Goal: Task Accomplishment & Management: Manage account settings

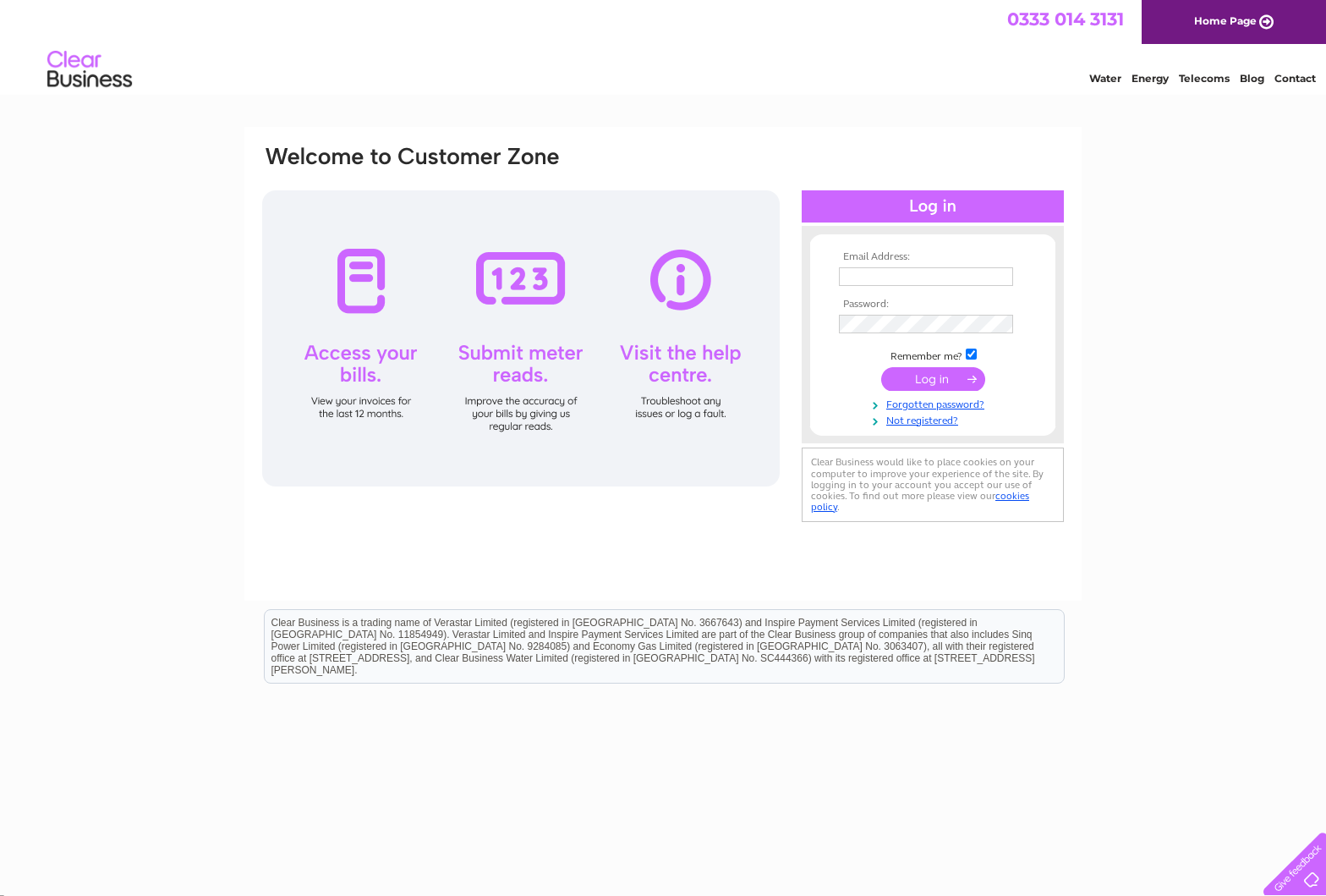
type input "info@racheltrevormorgan.com"
click at [943, 382] on input "submit" at bounding box center [933, 379] width 104 height 23
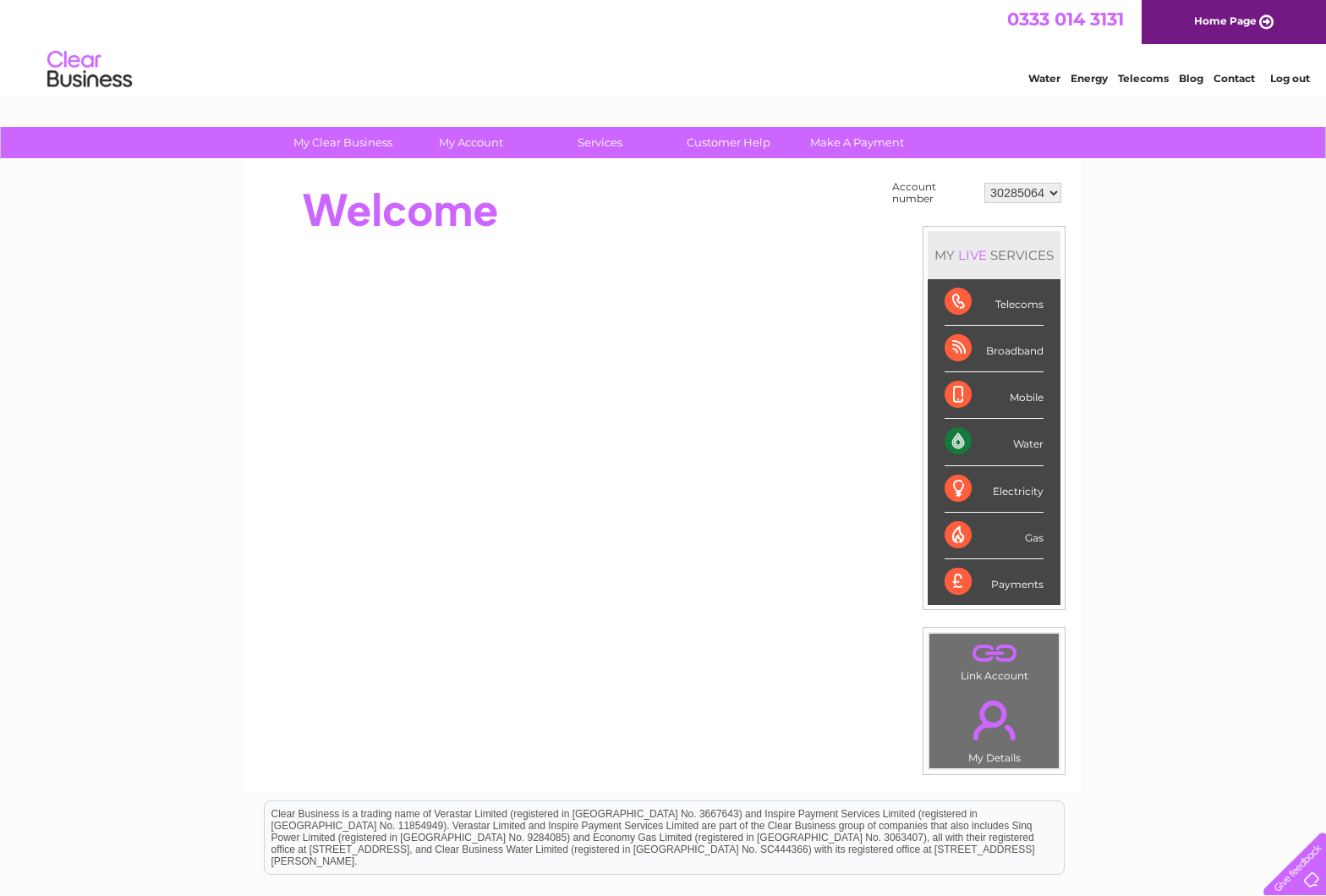
drag, startPoint x: 952, startPoint y: 351, endPoint x: 964, endPoint y: 355, distance: 12.6
click at [952, 351] on div "Broadband" at bounding box center [994, 348] width 99 height 47
click at [962, 399] on div "Mobile" at bounding box center [994, 395] width 99 height 47
click at [1038, 195] on select "30285064 30299076 30299099 30299616" at bounding box center [1022, 192] width 77 height 20
select select "30299076"
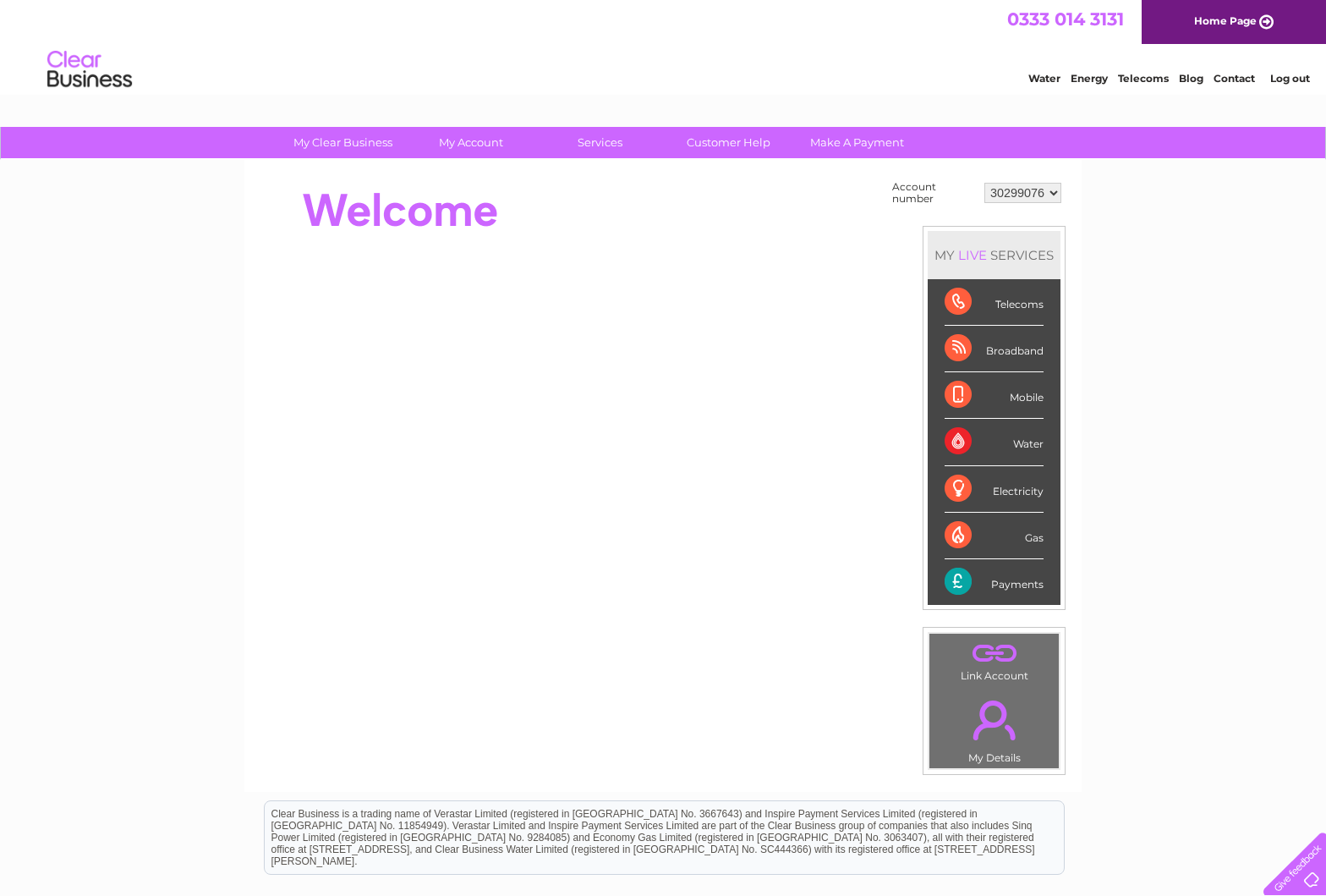
click at [1030, 191] on select "30285064 30299076 30299099 30299616" at bounding box center [1022, 192] width 77 height 20
select select "30299616"
click at [1023, 200] on select "30285064 30299076 30299099 30299616" at bounding box center [1022, 192] width 77 height 20
select select "30299099"
click at [1015, 202] on select "30285064 30299076 30299099 30299616" at bounding box center [1022, 192] width 77 height 20
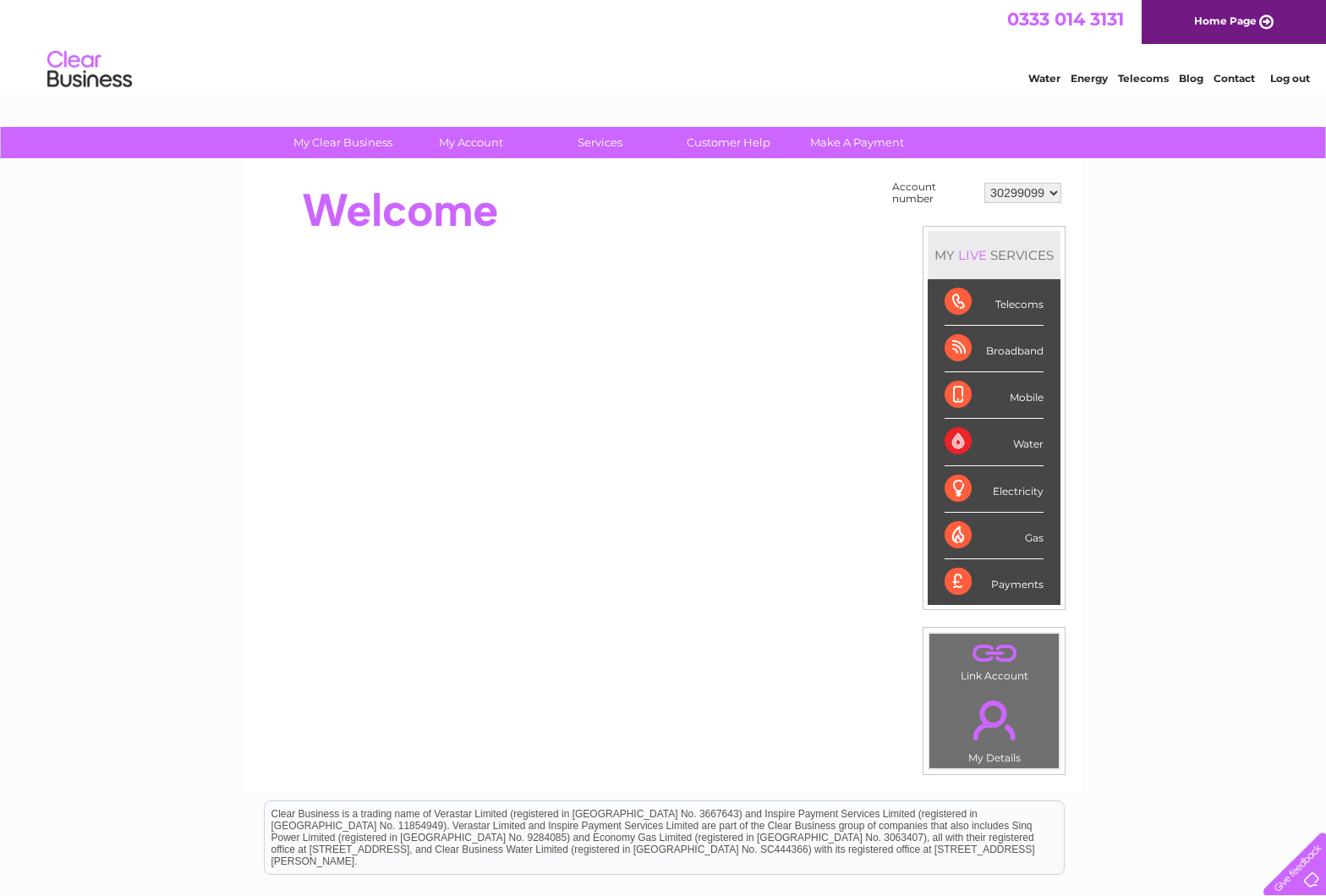
select select "30299076"
click at [1031, 185] on select "30285064 30299076 30299099 30299616" at bounding box center [1022, 192] width 77 height 20
select select "30285064"
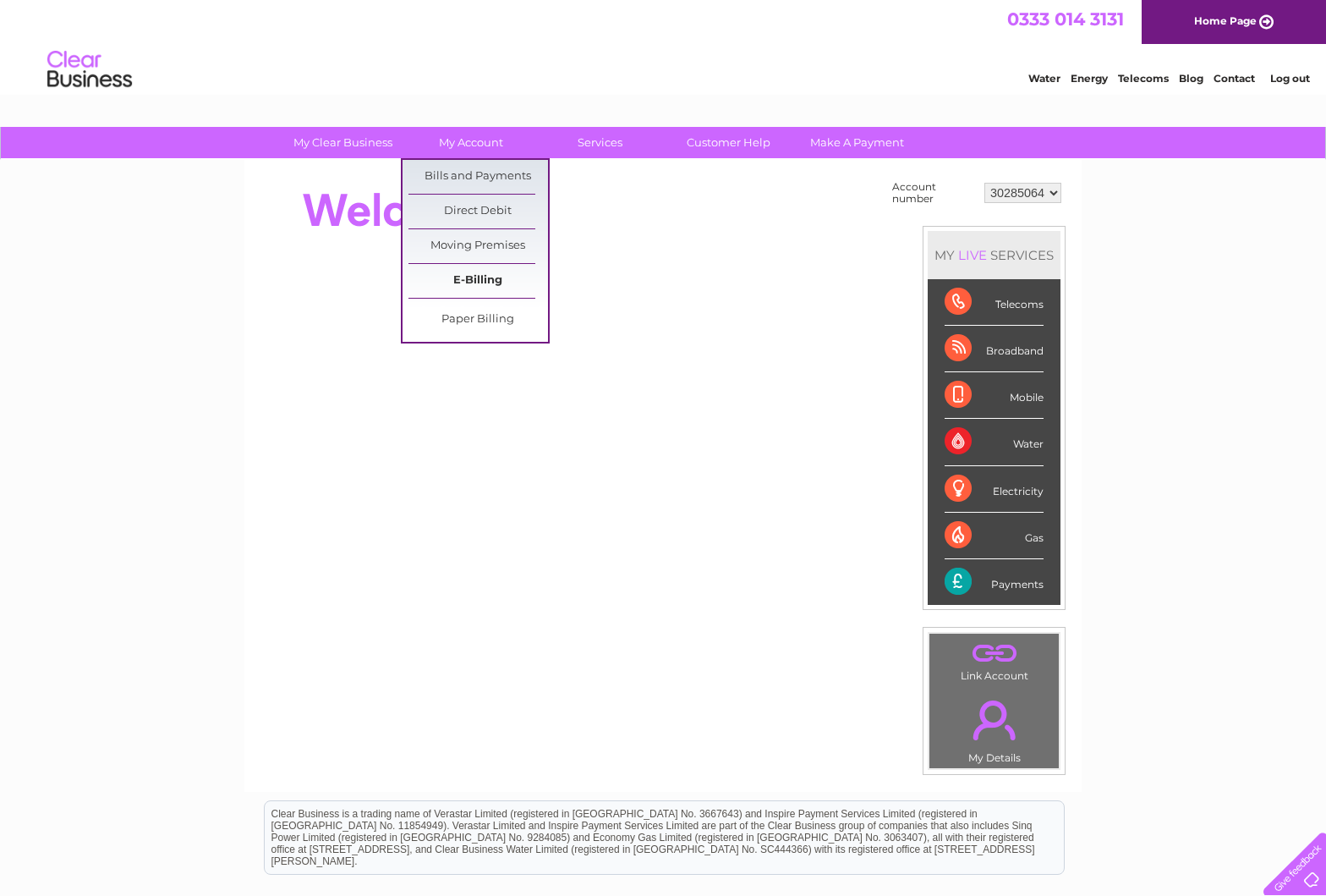
click at [481, 285] on link "E-Billing" at bounding box center [479, 281] width 140 height 34
click at [493, 173] on link "Bills and Payments" at bounding box center [479, 177] width 140 height 34
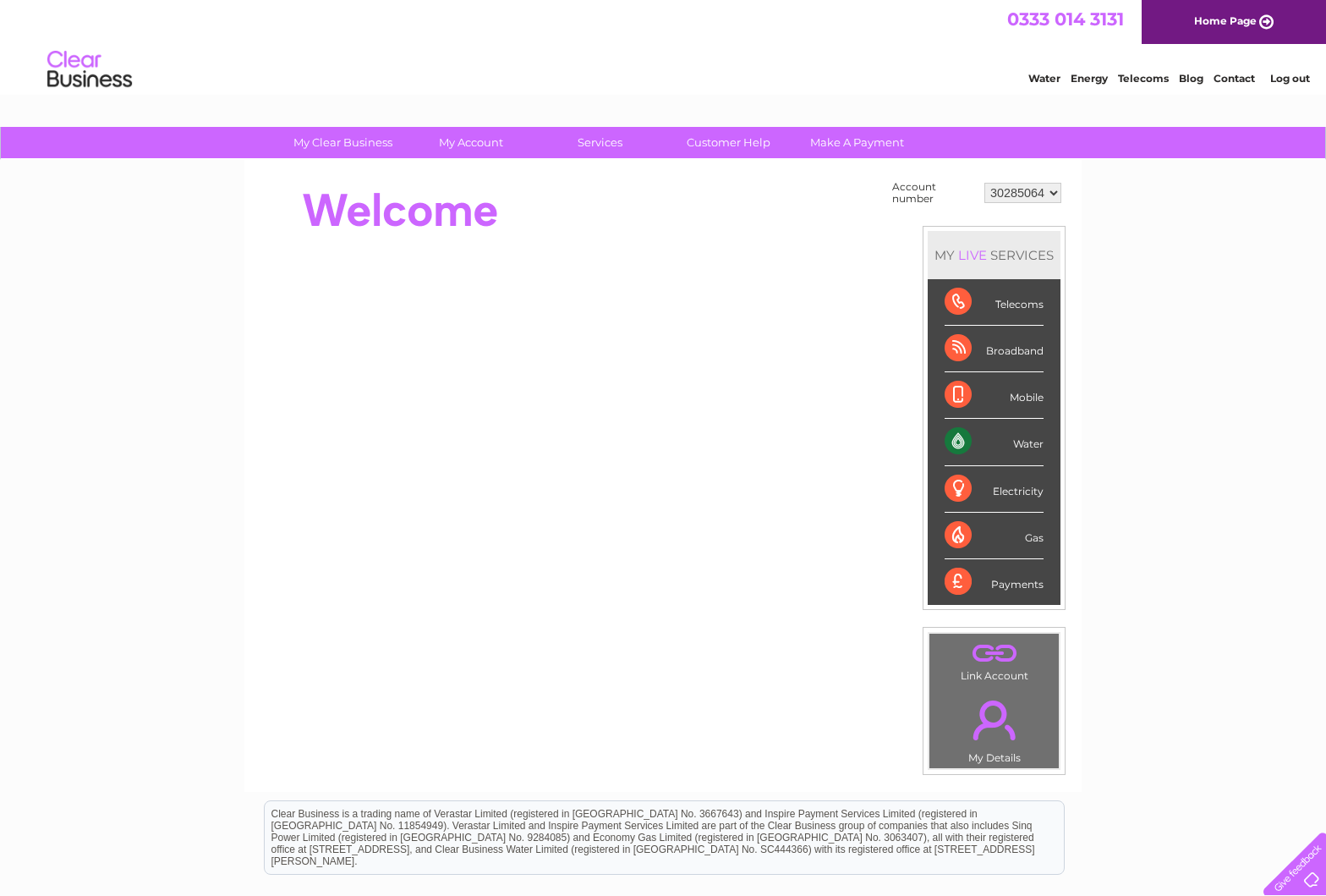
click at [1044, 191] on select "30285064 30299076 30299099 30299616" at bounding box center [1022, 192] width 77 height 20
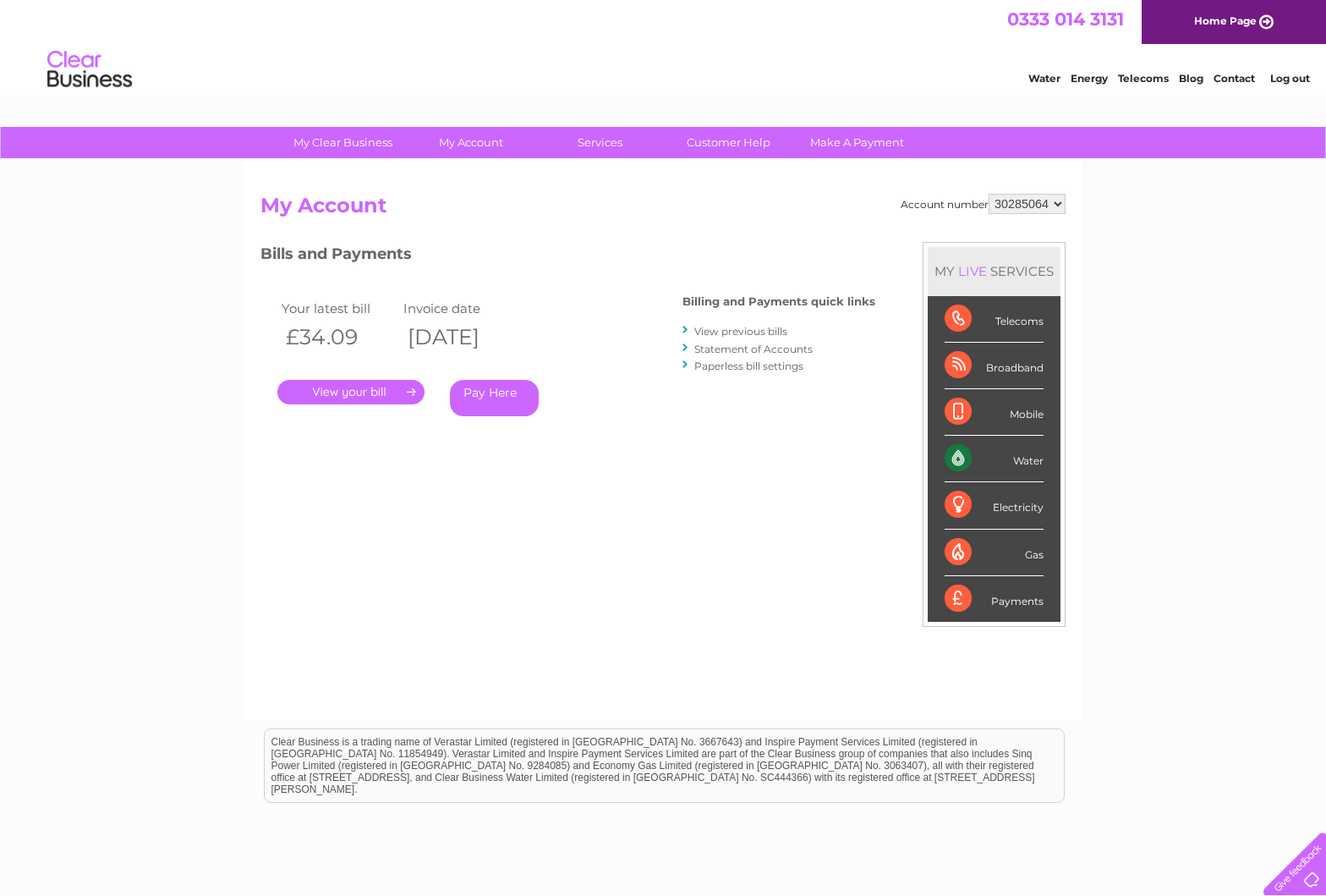
click at [1045, 195] on select "30285064 30299076 30299099 30299616" at bounding box center [1027, 204] width 77 height 20
select select "30299076"
click at [1031, 215] on h2 "My Account" at bounding box center [663, 210] width 806 height 32
click at [1028, 205] on select "30285064 30299076 30299099 30299616" at bounding box center [1027, 204] width 77 height 20
select select "30299099"
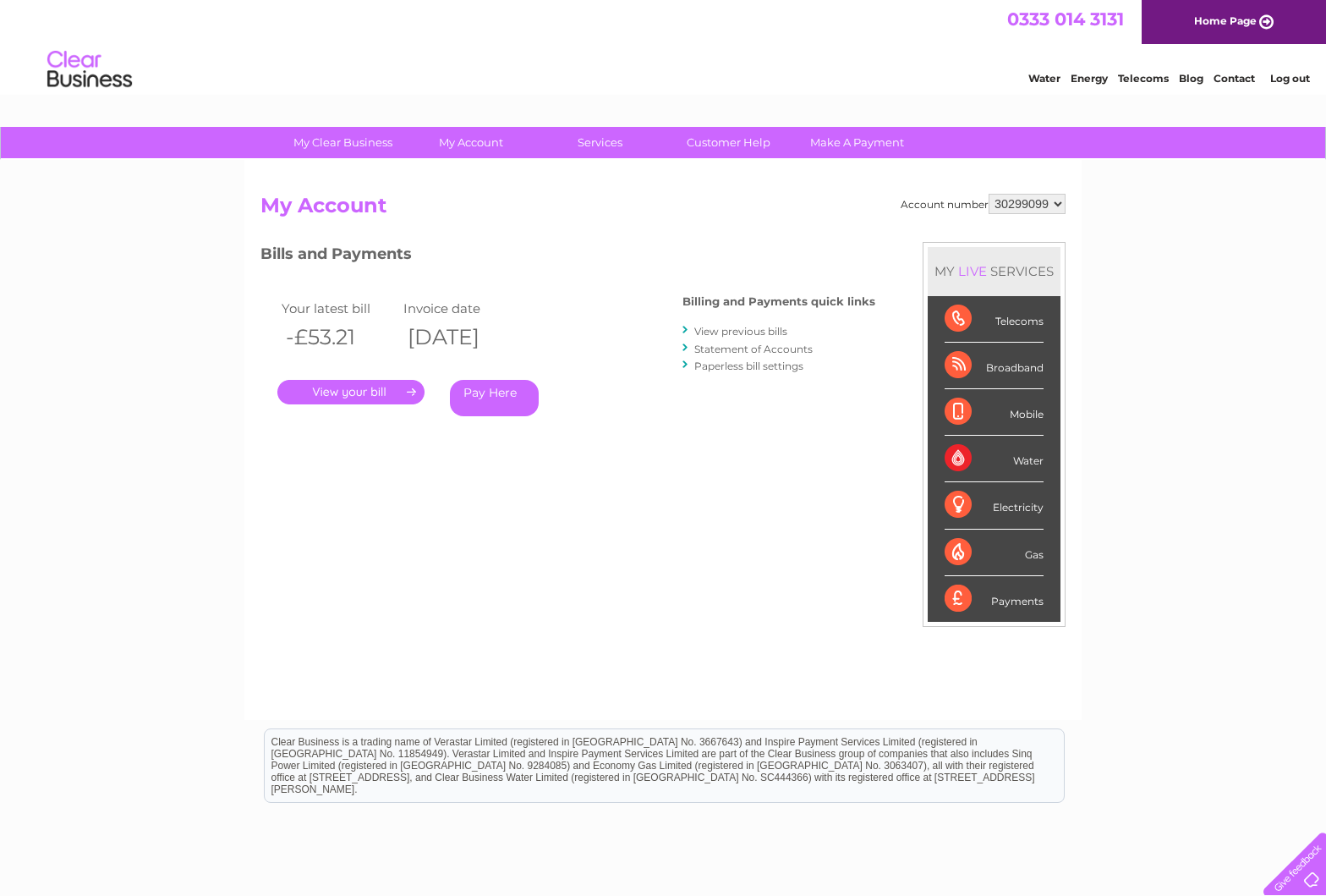
click at [1018, 205] on select "30285064 30299076 30299099 30299616" at bounding box center [1027, 204] width 77 height 20
select select "30299616"
click at [721, 143] on link "Customer Help" at bounding box center [729, 143] width 140 height 31
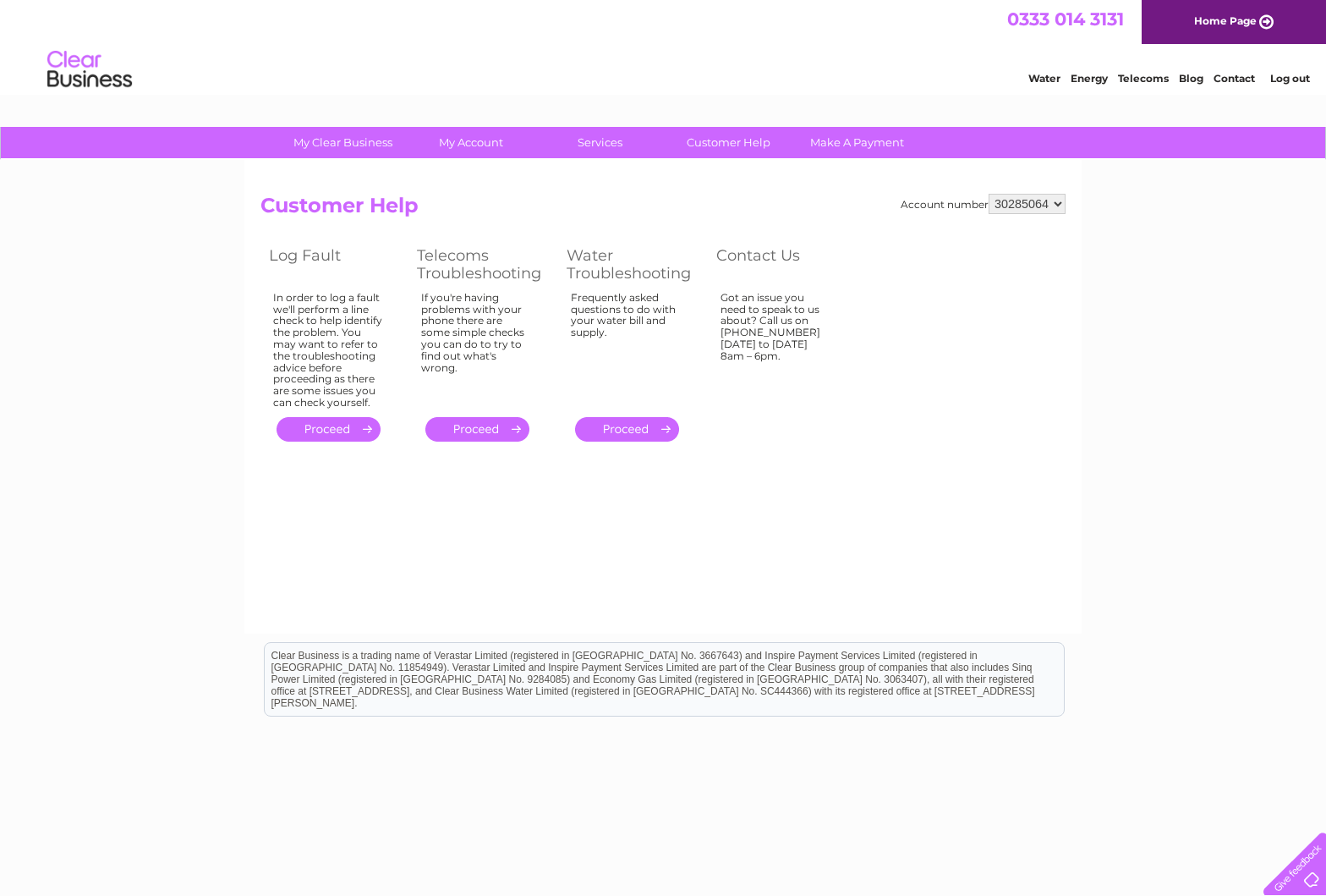
click at [507, 431] on link "." at bounding box center [477, 429] width 104 height 24
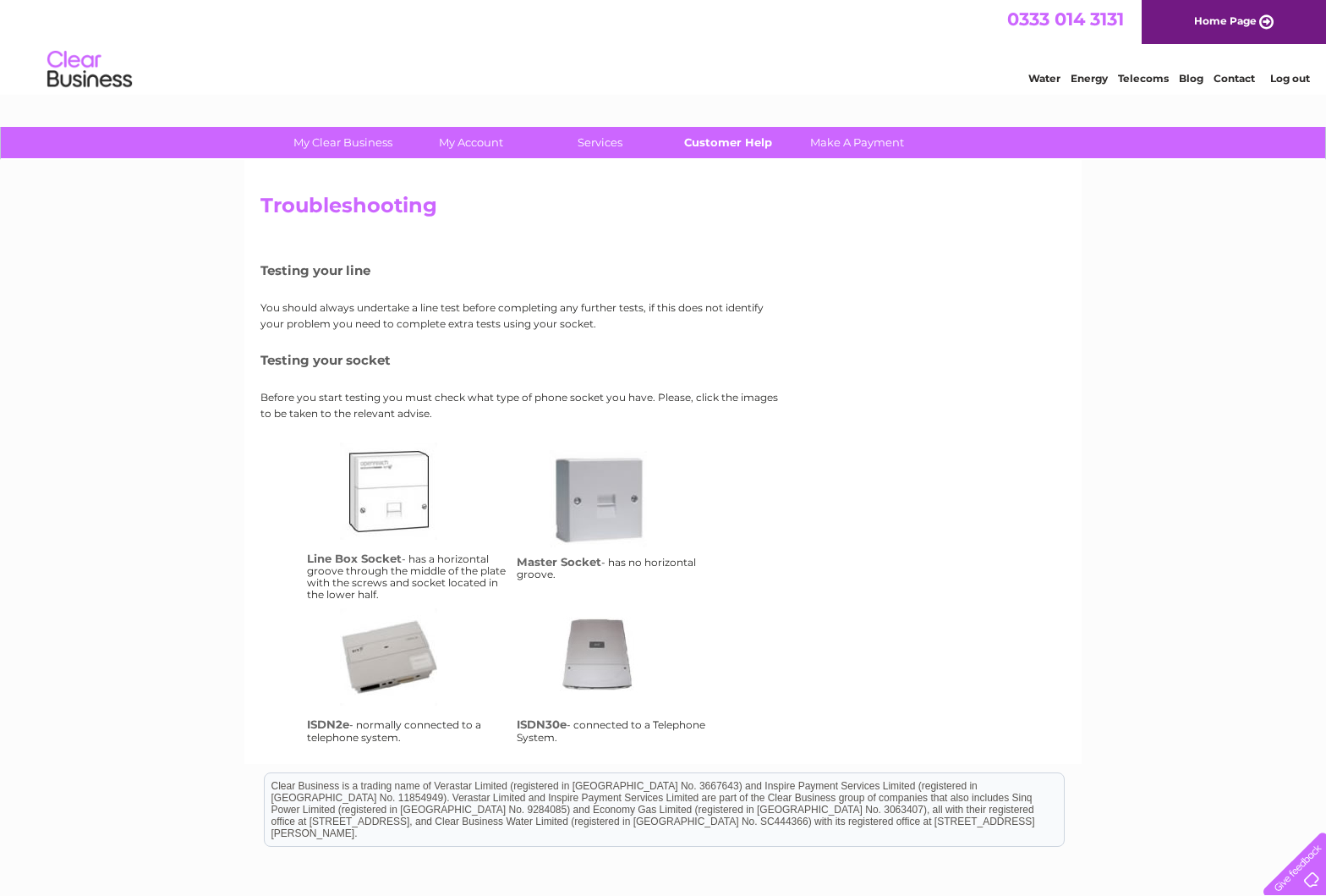
click at [747, 137] on link "Customer Help" at bounding box center [729, 143] width 140 height 31
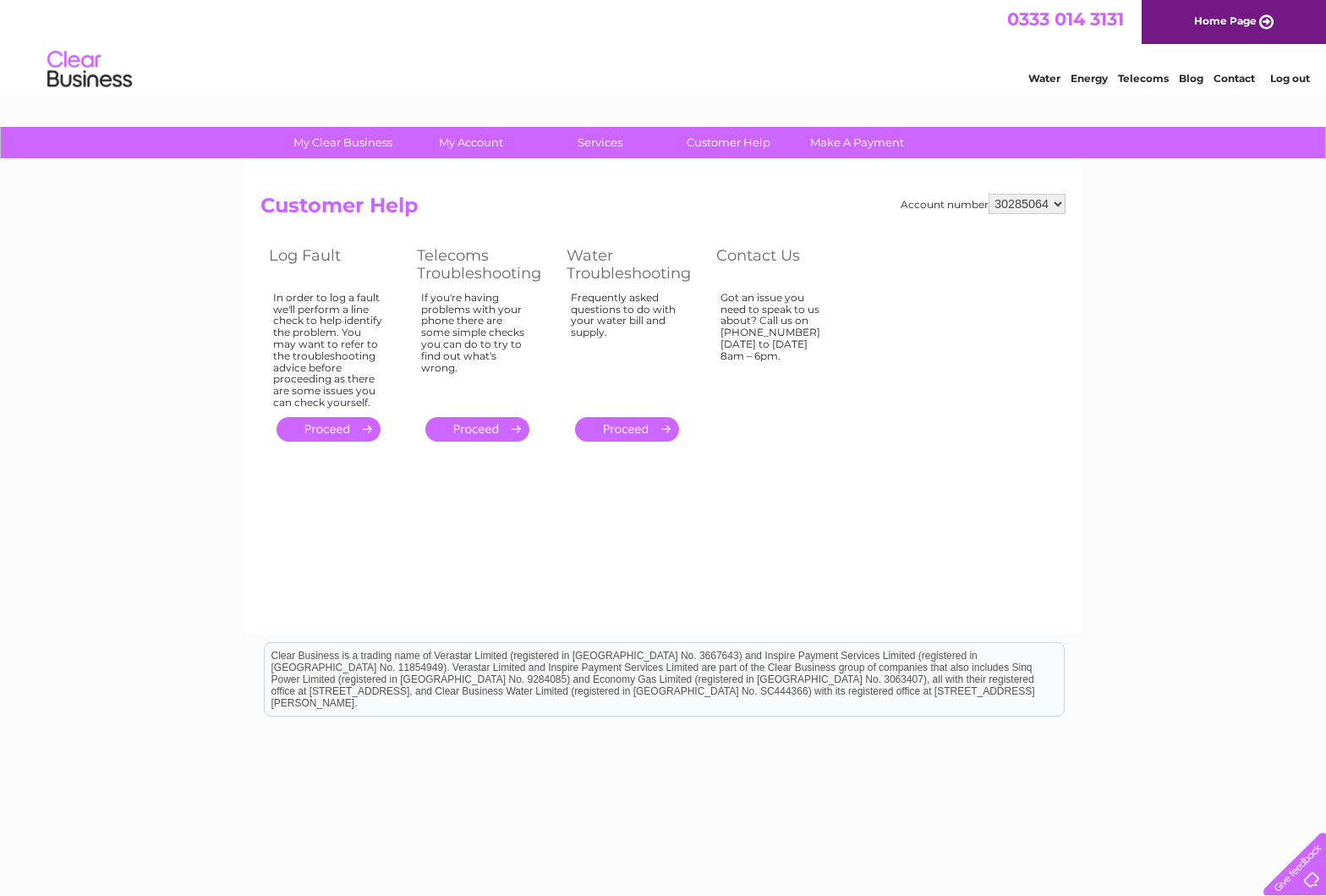
click at [1016, 196] on select "30285064 30299076 30299099 30299616" at bounding box center [1027, 204] width 77 height 20
select select "30299099"
click at [1020, 199] on select "30285064 30299076 30299099 30299616" at bounding box center [1027, 204] width 77 height 20
select select "30299616"
